Goal: Transaction & Acquisition: Download file/media

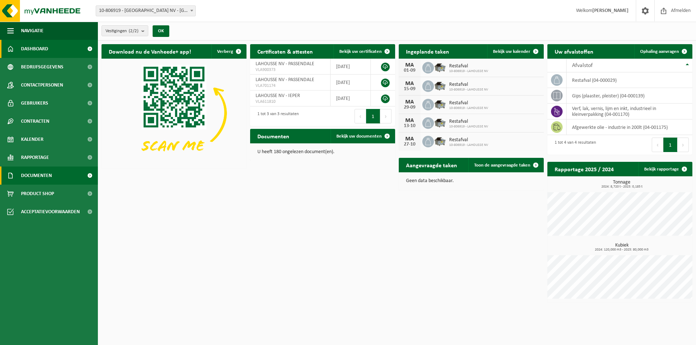
click at [37, 177] on span "Documenten" at bounding box center [36, 176] width 31 height 18
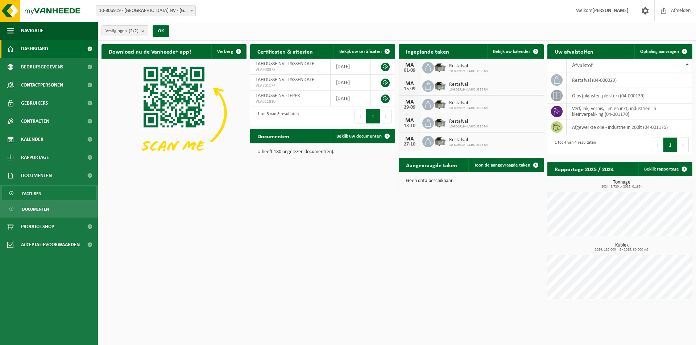
click at [35, 195] on span "Facturen" at bounding box center [31, 194] width 19 height 14
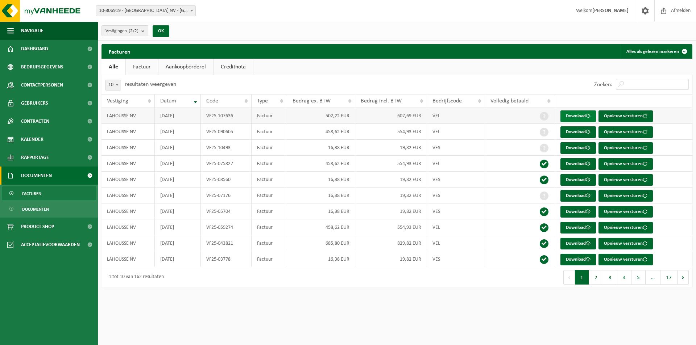
click at [572, 116] on link "Download" at bounding box center [578, 117] width 36 height 12
click at [576, 133] on link "Download" at bounding box center [578, 133] width 36 height 12
click at [32, 142] on span "Kalender" at bounding box center [32, 140] width 22 height 18
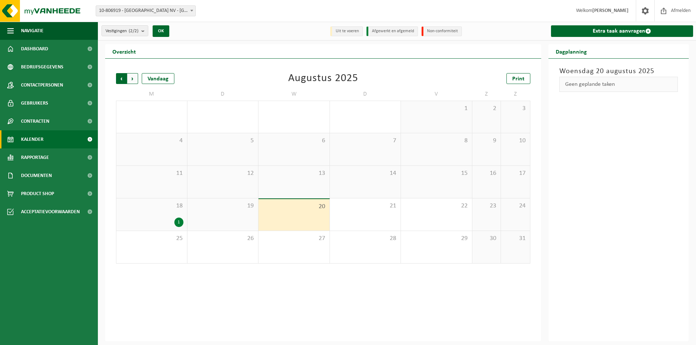
click at [136, 79] on span "Volgende" at bounding box center [132, 78] width 11 height 11
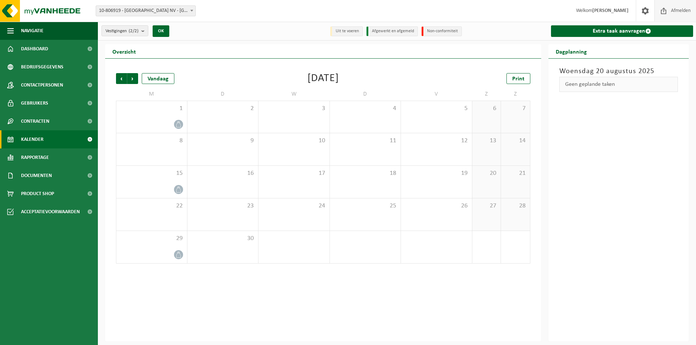
click at [683, 11] on span "Afmelden" at bounding box center [680, 10] width 23 height 21
